Goal: Transaction & Acquisition: Purchase product/service

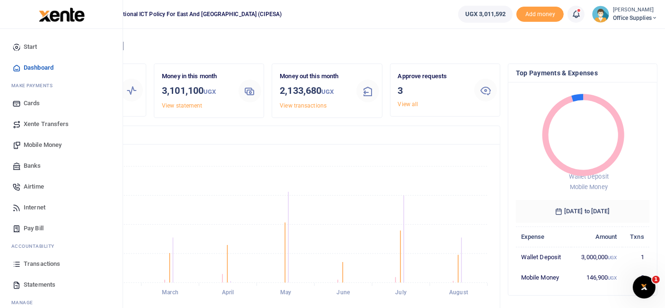
click at [49, 145] on span "Mobile Money" at bounding box center [43, 144] width 38 height 9
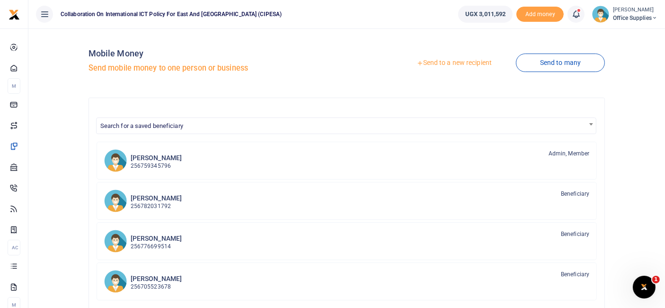
click at [474, 62] on link "Send to a new recipient" at bounding box center [453, 62] width 123 height 17
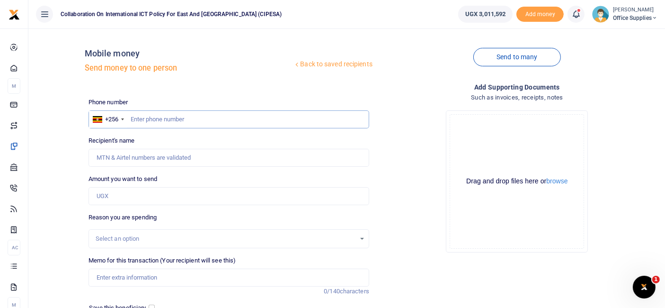
click at [148, 120] on input "text" at bounding box center [228, 119] width 281 height 18
type input "0755830044"
click at [152, 157] on input "Recipient's name" at bounding box center [228, 158] width 281 height 18
click at [409, 45] on div "Send to many" at bounding box center [517, 63] width 288 height 54
type input "[PERSON_NAME]"
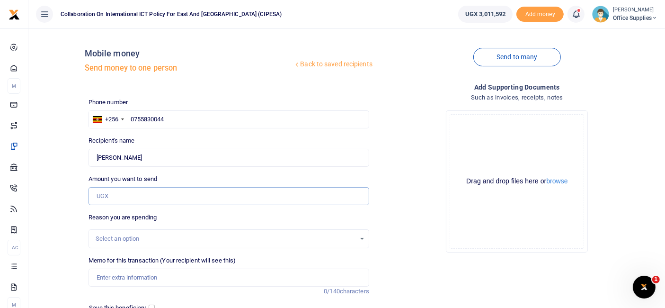
click at [135, 199] on input "Amount you want to send" at bounding box center [228, 196] width 281 height 18
click at [323, 44] on div "Back to saved recipients Mobile money Send money to one person" at bounding box center [229, 63] width 288 height 54
click at [141, 119] on input "0755830044" at bounding box center [228, 119] width 281 height 18
type input "075830044"
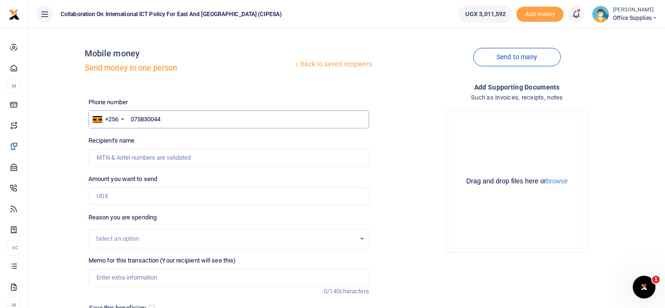
type input "0775830044"
type input "[PERSON_NAME]"
type input "0775830044"
click at [142, 193] on input "Amount you want to send" at bounding box center [228, 196] width 281 height 18
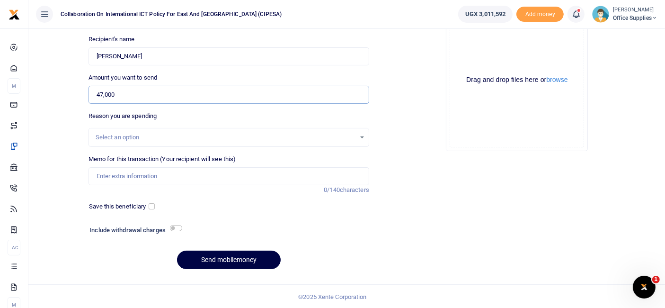
type input "47,000"
click at [350, 135] on div "Select an option" at bounding box center [226, 136] width 260 height 9
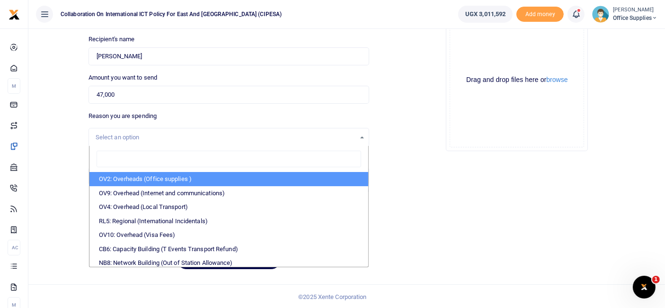
click at [220, 176] on li "OV2: Overheads (Office supplies )" at bounding box center [228, 179] width 279 height 14
select select "45"
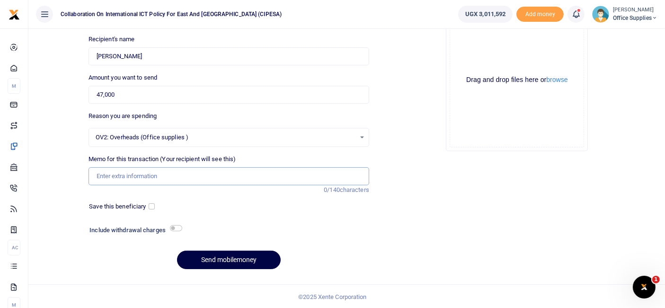
click at [144, 177] on input "Memo for this transaction (Your recipient will see this)" at bounding box center [228, 176] width 281 height 18
type input "Office Lunch PORK"
click at [250, 259] on button "Send mobilemoney" at bounding box center [229, 259] width 104 height 18
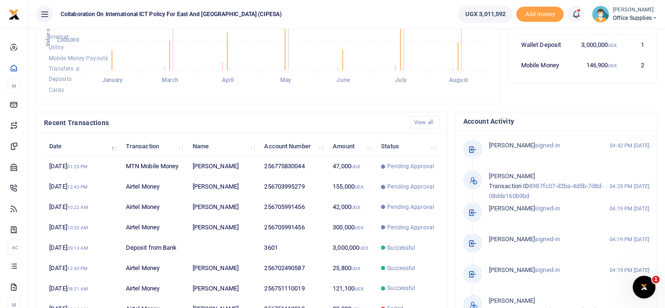
scroll to position [222, 0]
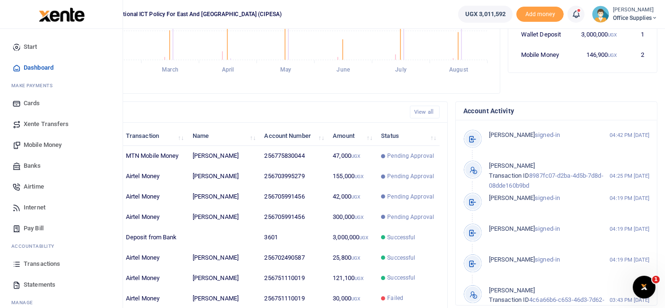
click at [38, 266] on span "Transactions" at bounding box center [42, 263] width 36 height 9
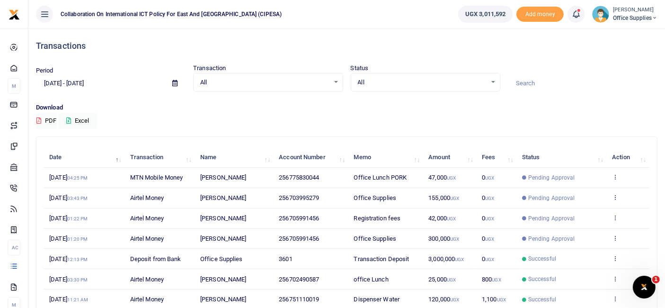
scroll to position [125, 0]
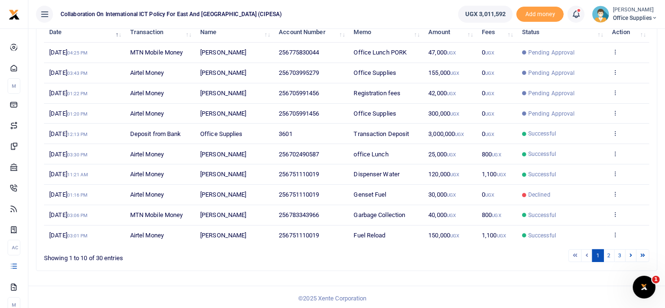
click at [387, 211] on span "Garbage Collection" at bounding box center [380, 214] width 52 height 7
click at [616, 212] on icon at bounding box center [615, 214] width 6 height 7
click at [582, 223] on link "View details" at bounding box center [580, 228] width 75 height 13
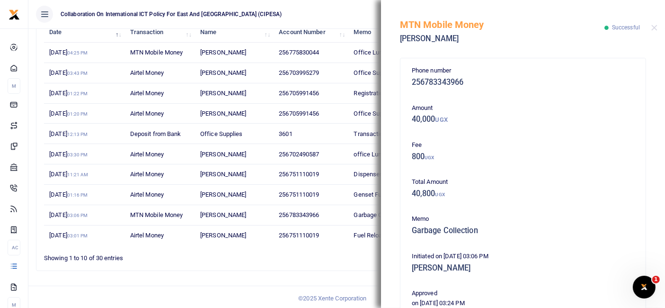
scroll to position [231, 0]
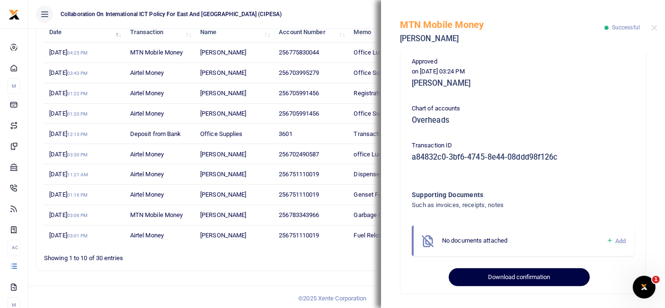
click at [523, 270] on button "Download confirmation" at bounding box center [518, 277] width 141 height 18
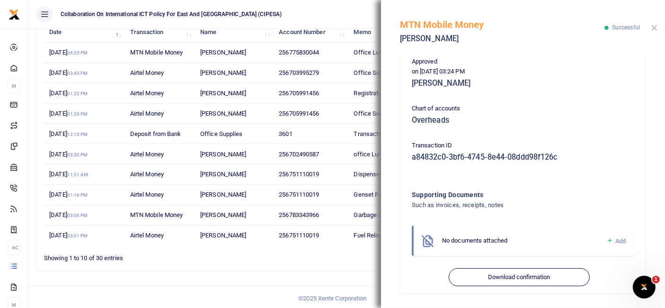
click at [654, 29] on button "Close" at bounding box center [654, 28] width 6 height 6
